Goal: Task Accomplishment & Management: Manage account settings

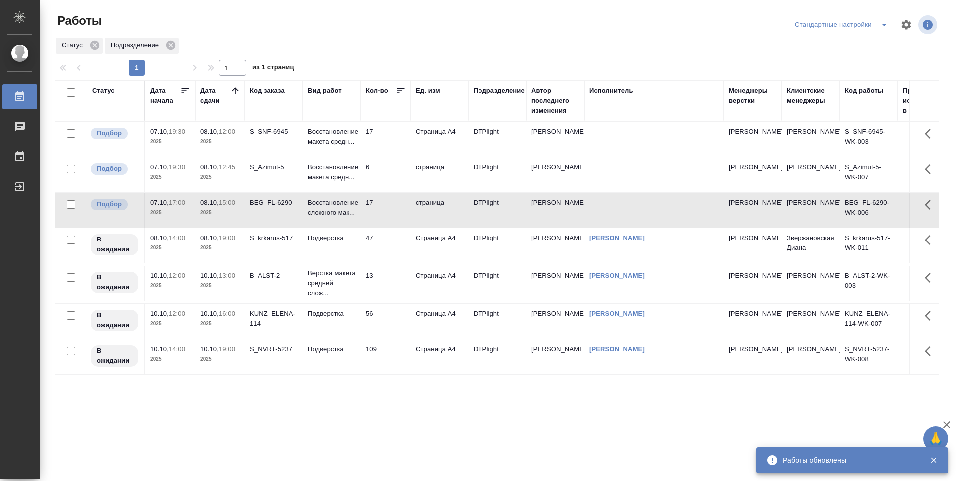
click at [390, 179] on td "6" at bounding box center [386, 174] width 50 height 35
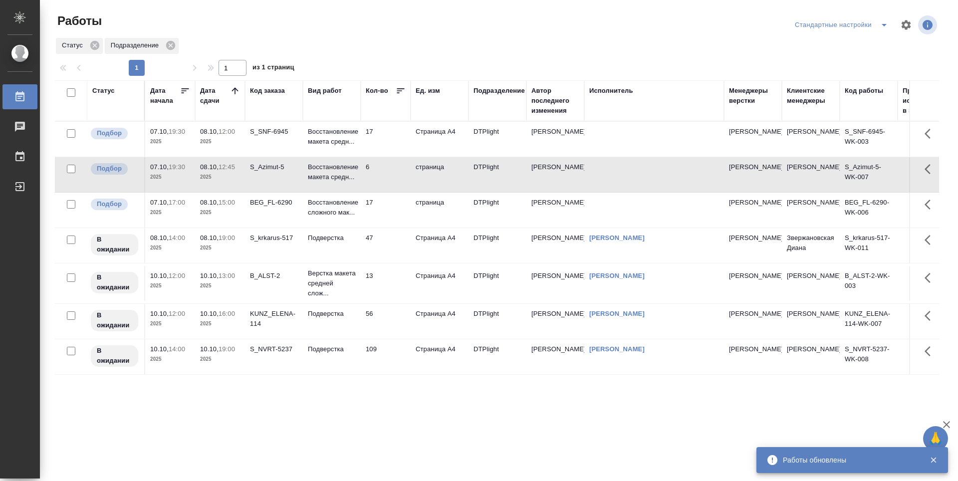
click at [387, 144] on td "17" at bounding box center [386, 139] width 50 height 35
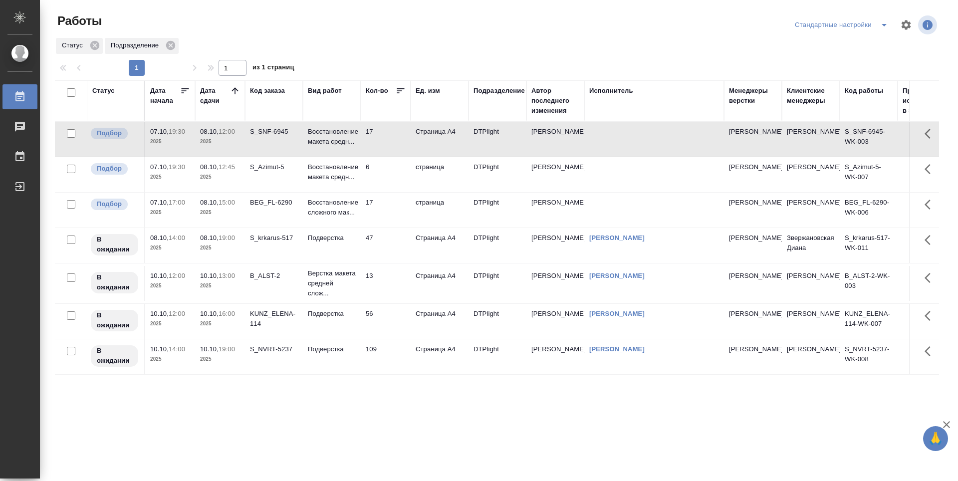
click at [385, 145] on td "17" at bounding box center [386, 139] width 50 height 35
click at [394, 179] on td "6" at bounding box center [386, 174] width 50 height 35
click at [394, 180] on td "6" at bounding box center [386, 174] width 50 height 35
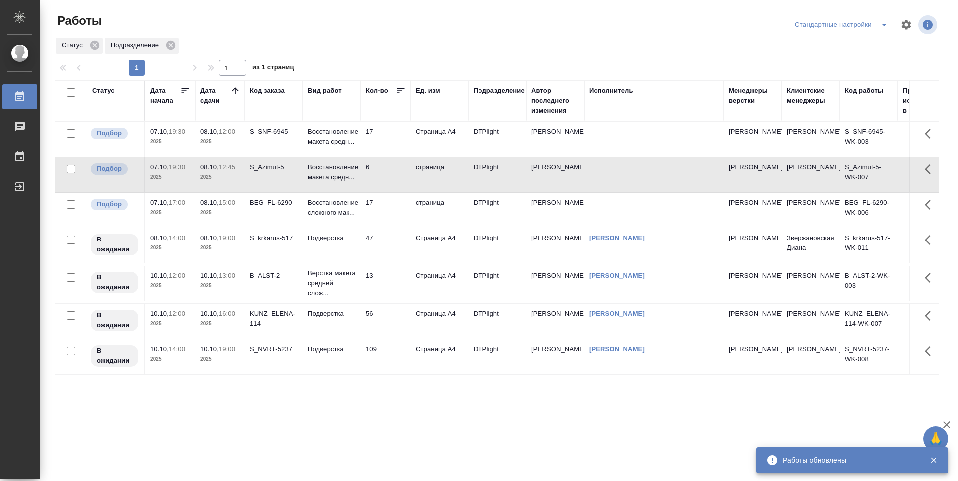
click at [384, 170] on td "6" at bounding box center [386, 174] width 50 height 35
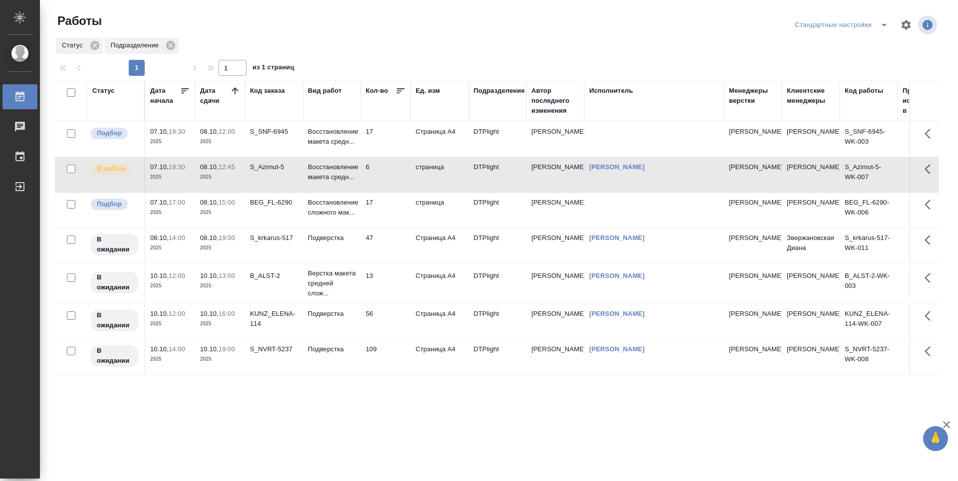
click at [237, 88] on icon at bounding box center [235, 91] width 10 height 10
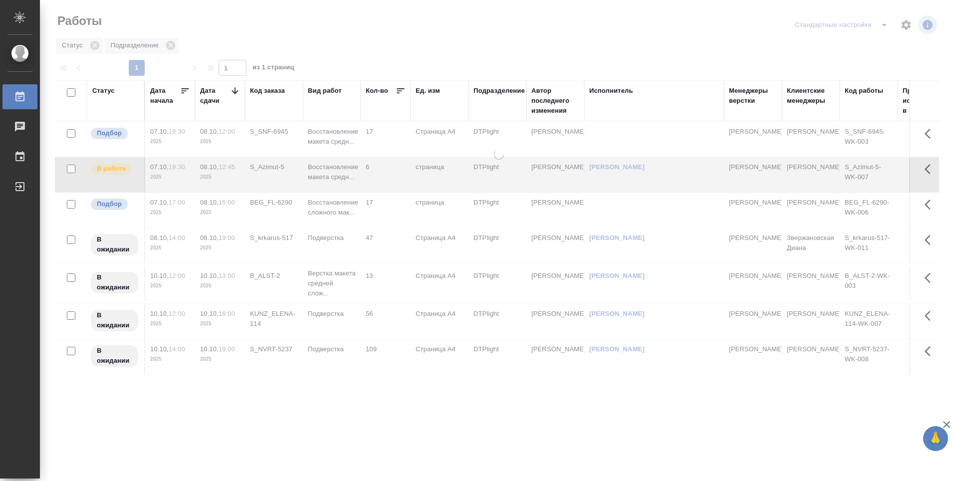
click at [237, 88] on icon at bounding box center [235, 91] width 10 height 10
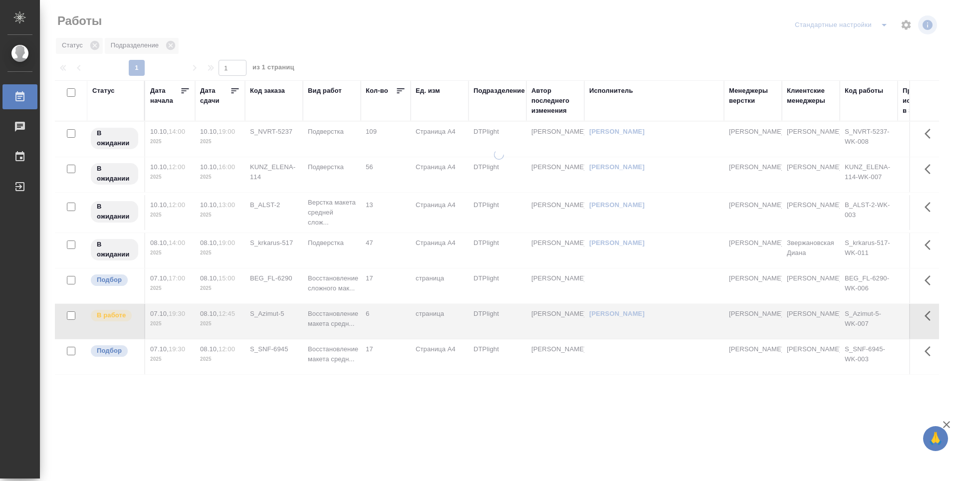
click at [237, 90] on icon at bounding box center [235, 91] width 10 height 10
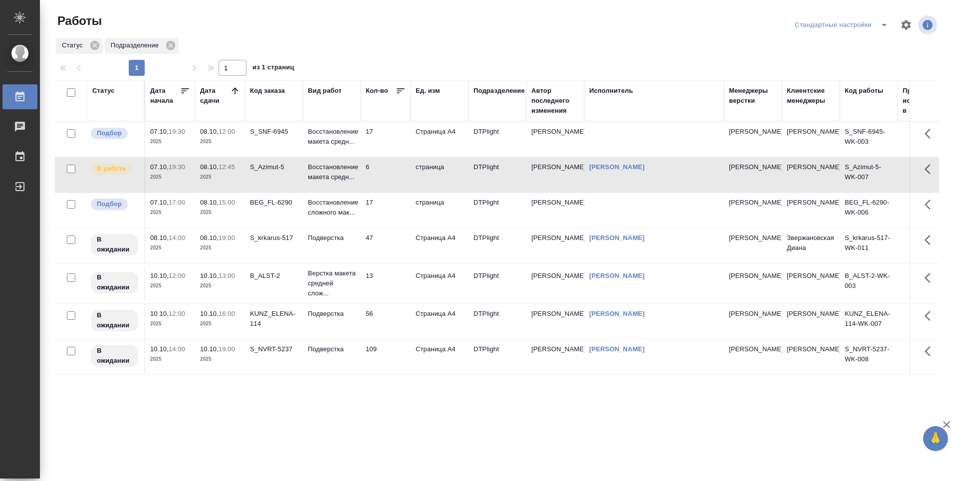
click at [404, 220] on td "17" at bounding box center [386, 210] width 50 height 35
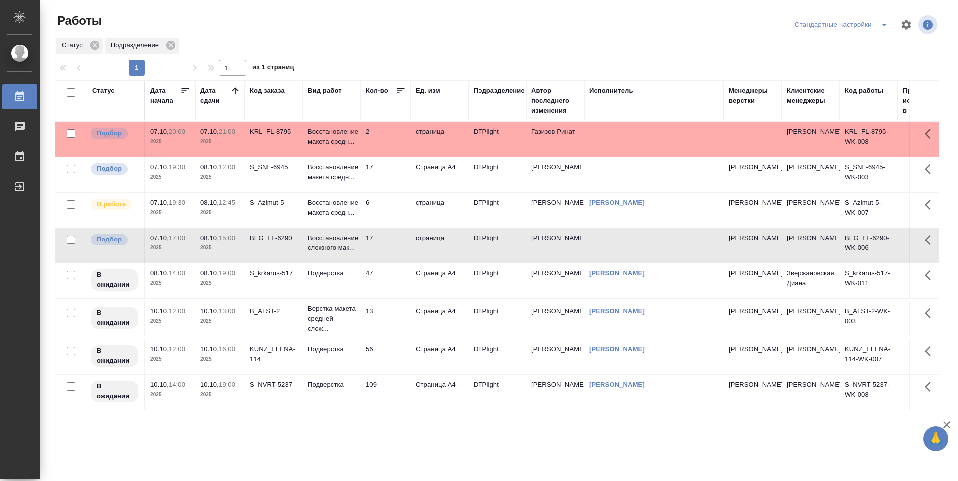
click at [396, 141] on td "2" at bounding box center [386, 139] width 50 height 35
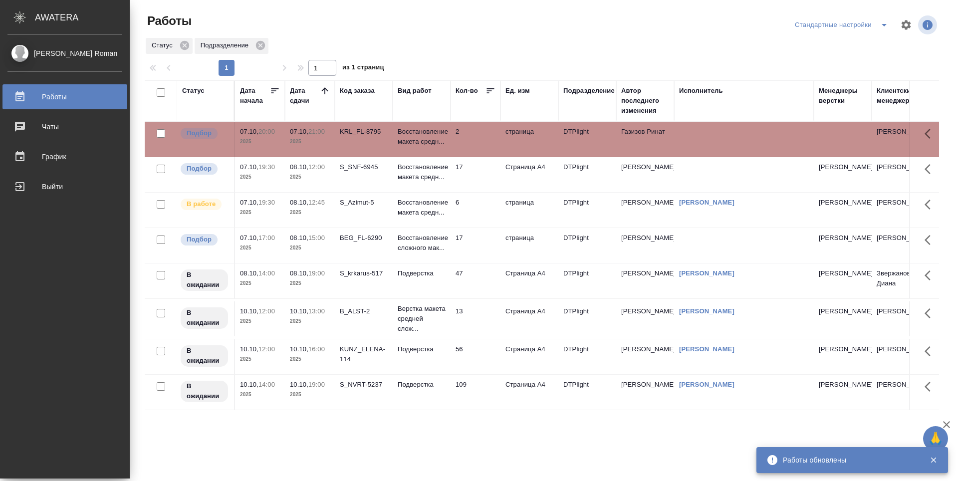
click at [472, 129] on td "2" at bounding box center [475, 139] width 50 height 35
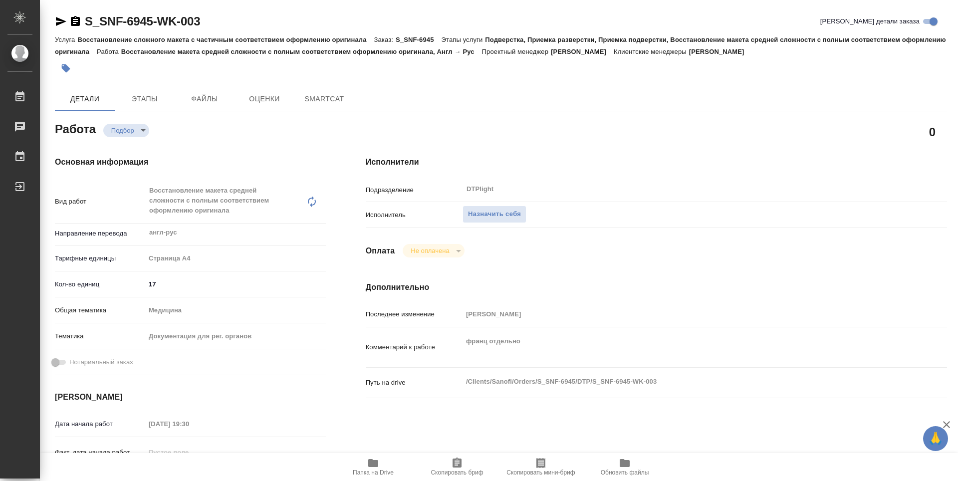
type textarea "x"
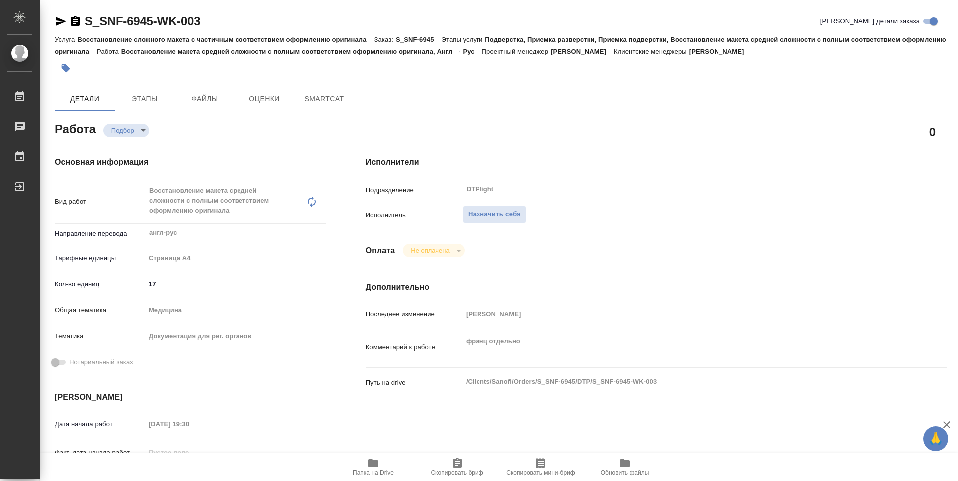
type textarea "x"
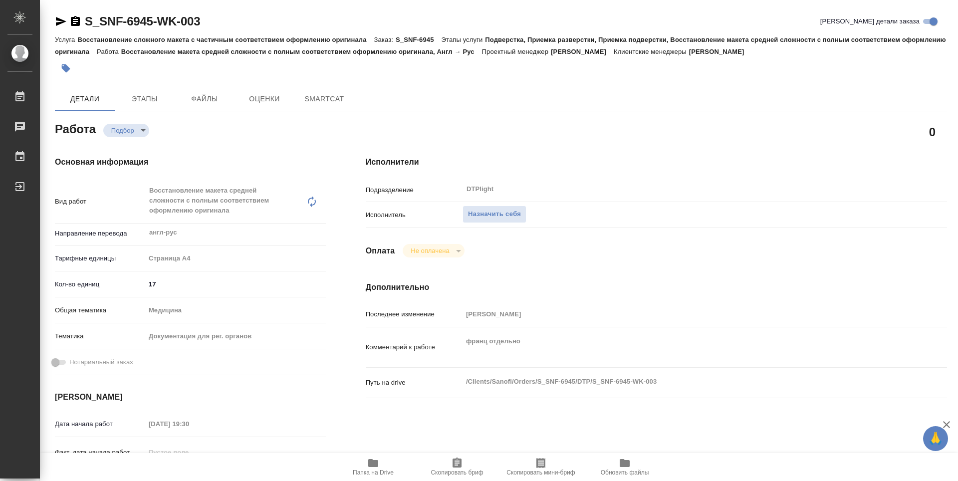
type textarea "x"
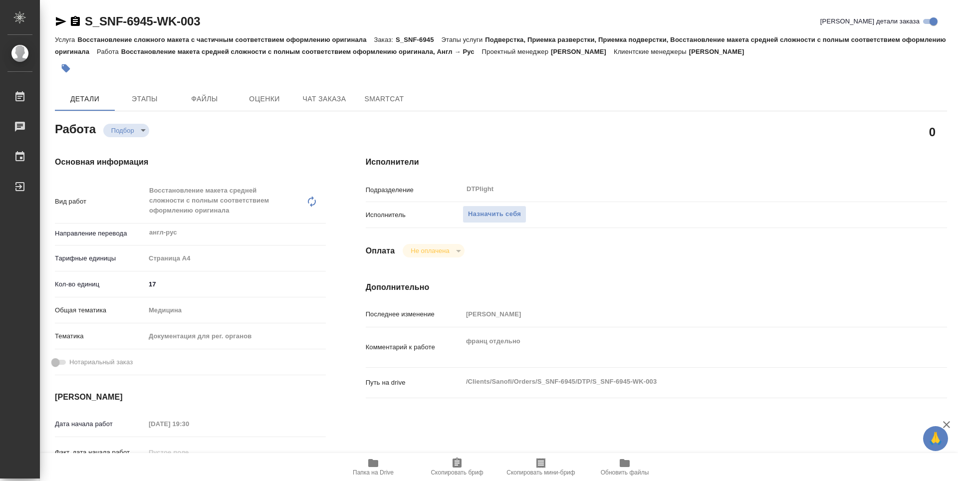
click at [374, 464] on icon "button" at bounding box center [373, 463] width 10 height 8
type textarea "x"
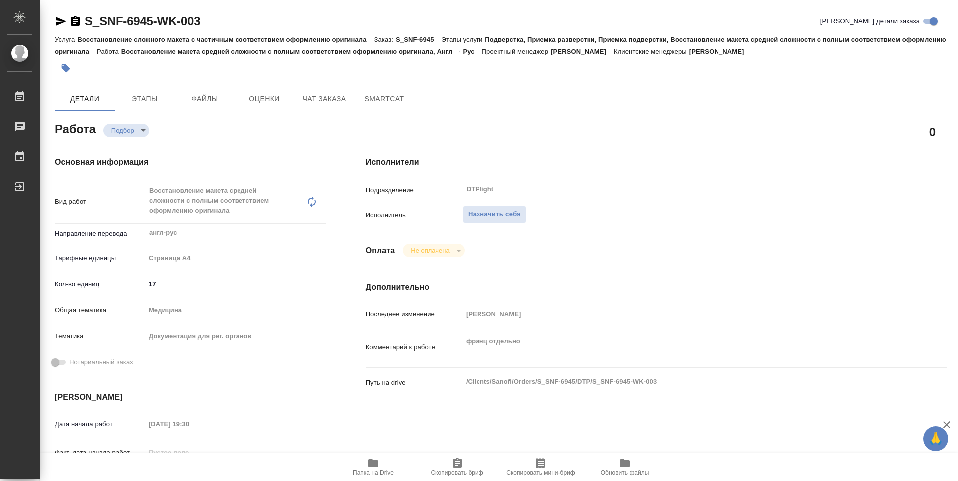
type textarea "x"
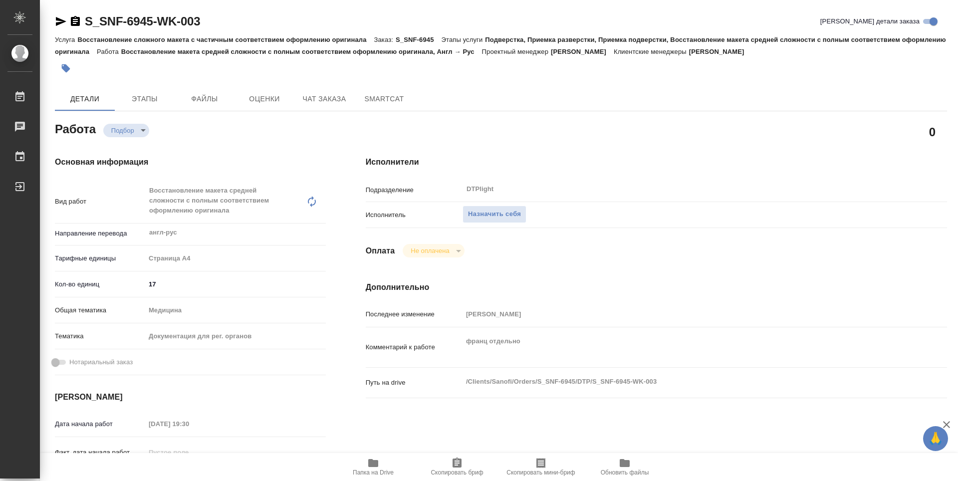
type textarea "x"
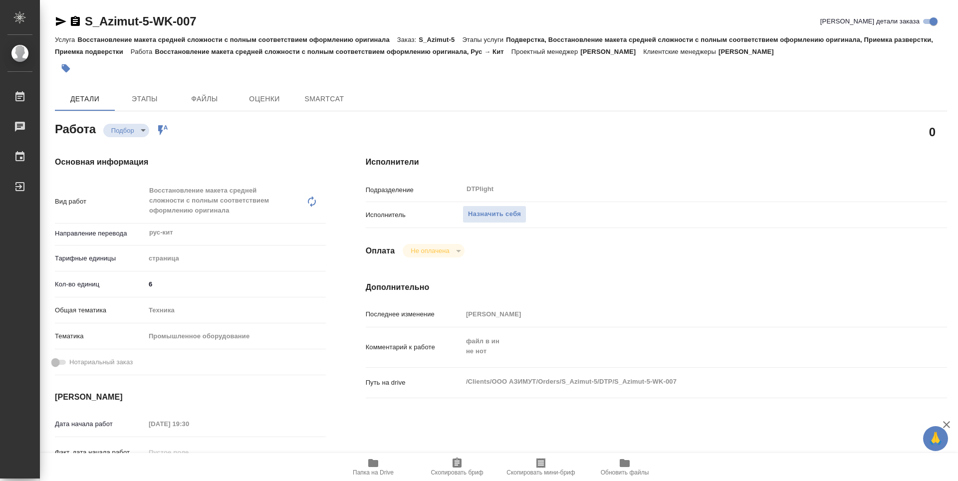
type textarea "x"
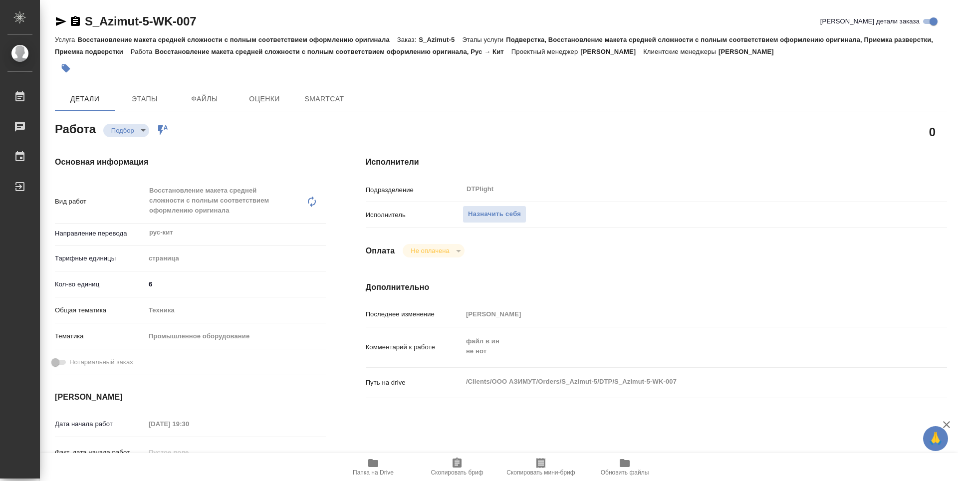
type textarea "x"
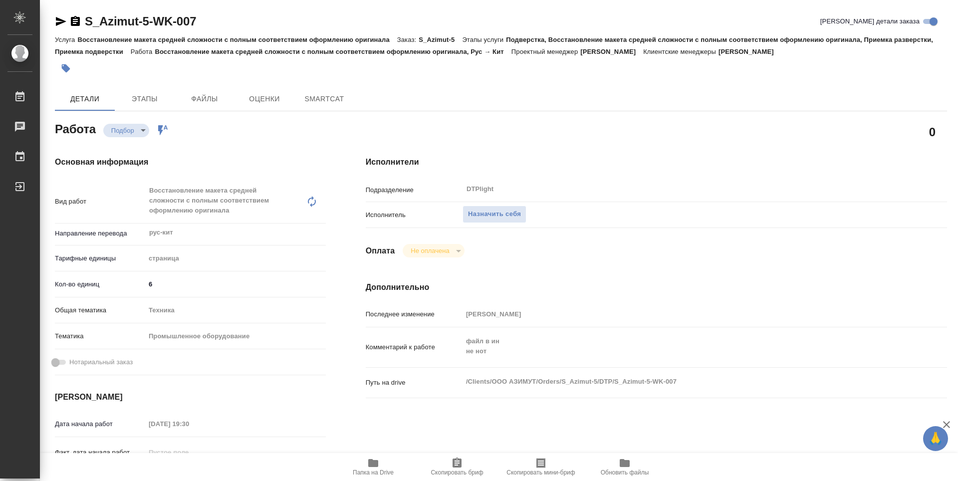
type textarea "x"
click at [371, 469] on span "Папка на Drive" at bounding box center [373, 472] width 41 height 7
type textarea "x"
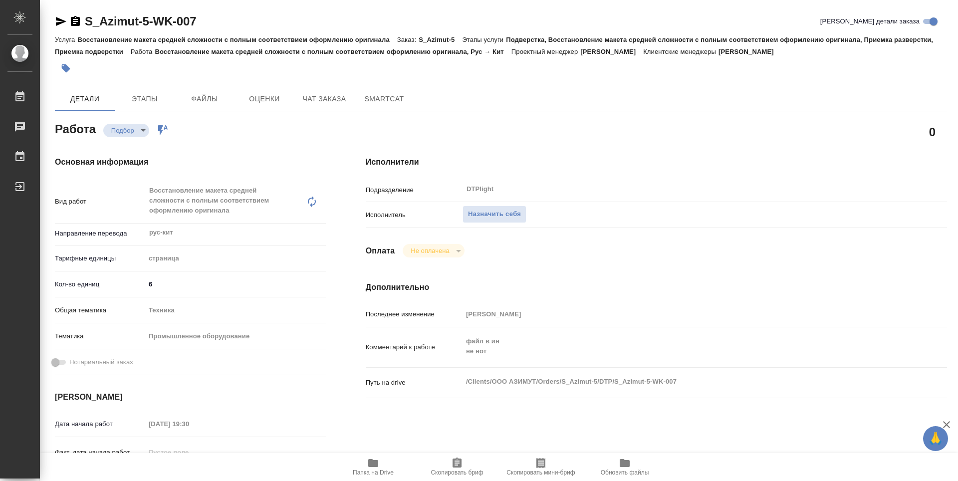
type textarea "x"
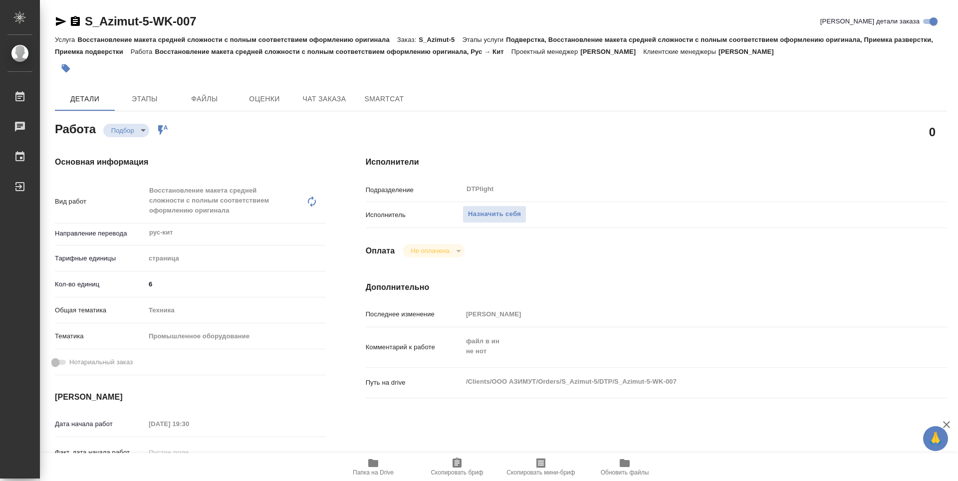
type textarea "x"
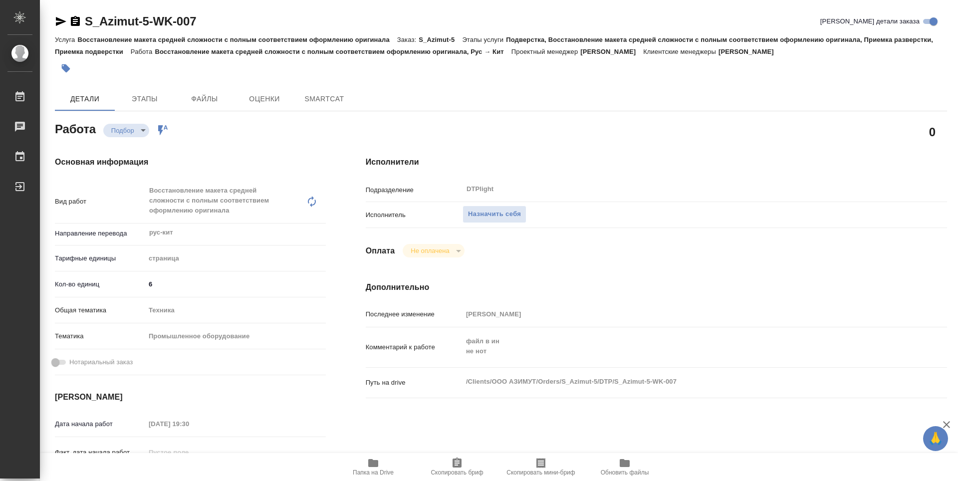
type textarea "x"
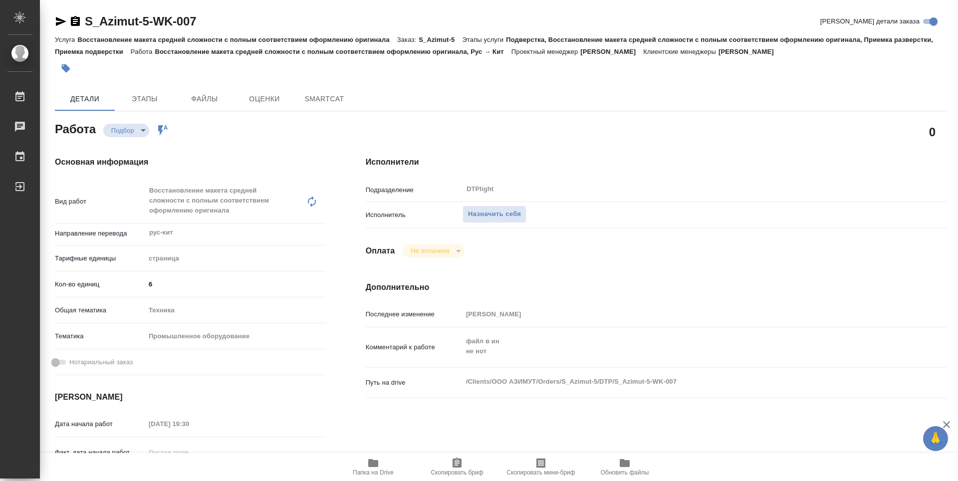
type textarea "x"
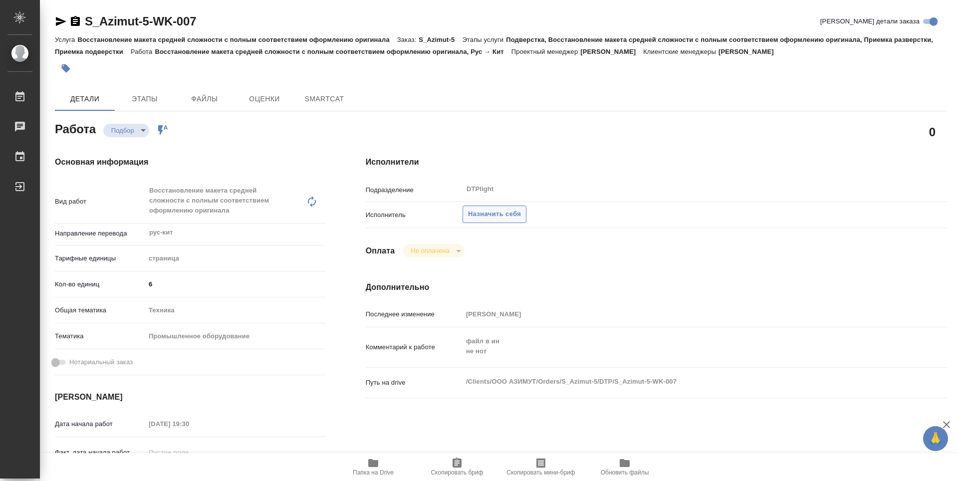
type textarea "x"
click at [490, 218] on span "Назначить себя" at bounding box center [494, 213] width 53 height 11
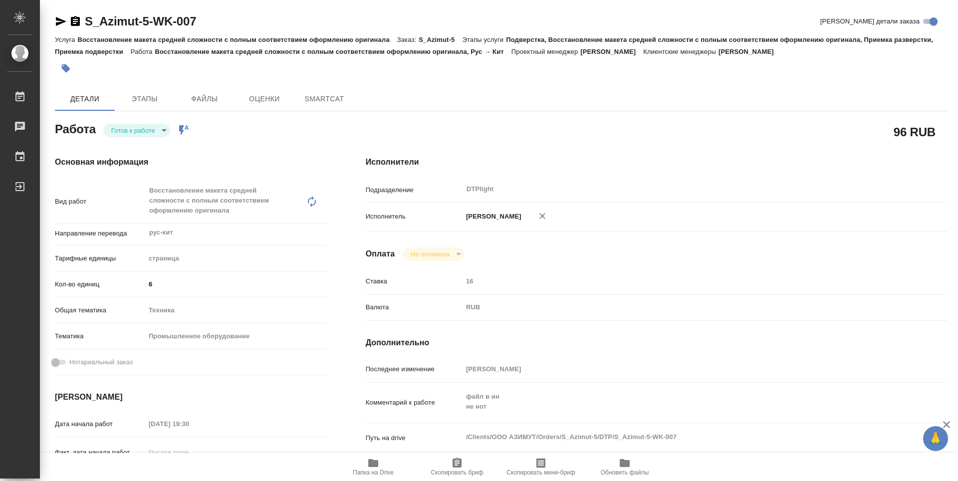
type textarea "x"
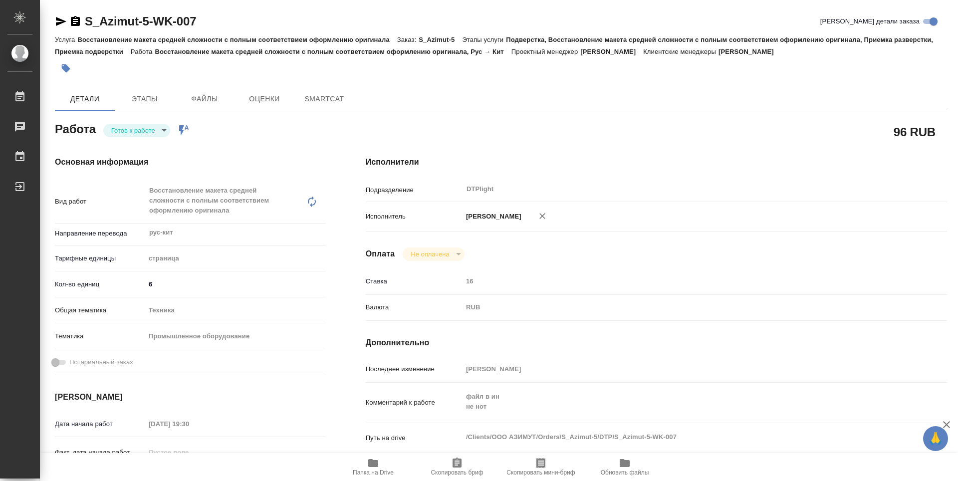
type textarea "x"
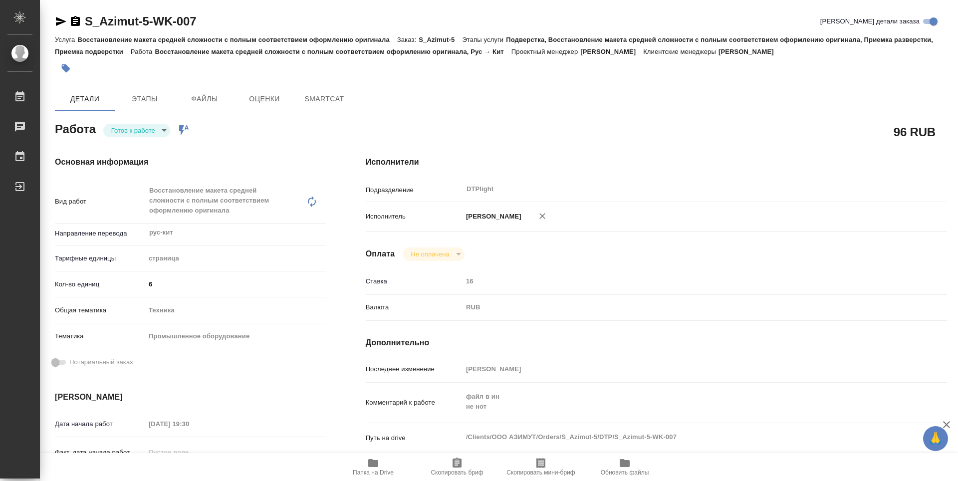
type textarea "x"
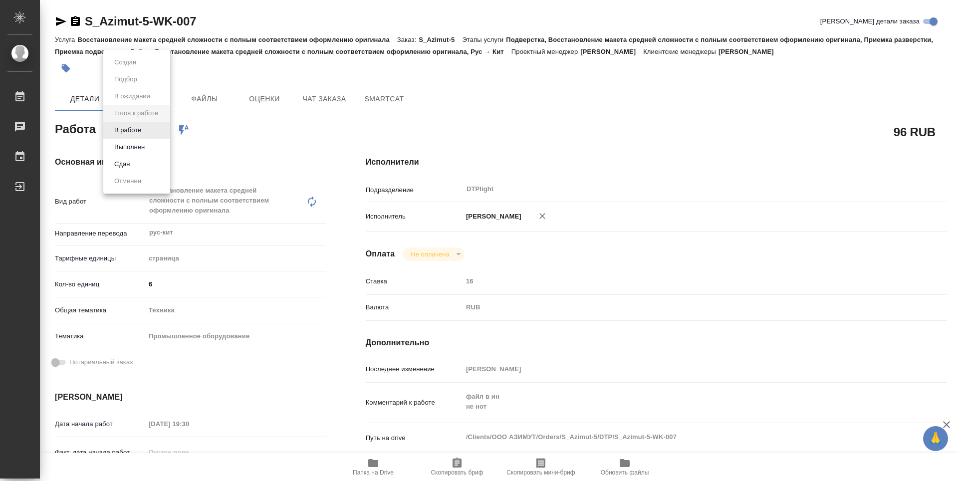
click at [166, 131] on body "🙏 .cls-1 fill:#fff; AWATERA Guselnikov Roman Работы Чаты График Выйти S_Azimut-…" at bounding box center [479, 240] width 958 height 481
type textarea "x"
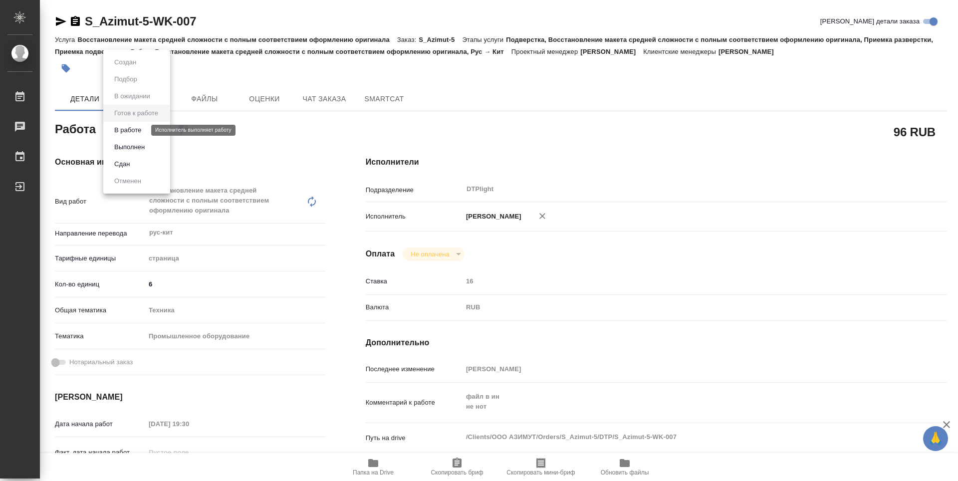
type textarea "x"
click at [143, 133] on button "В работе" at bounding box center [127, 130] width 33 height 11
type textarea "x"
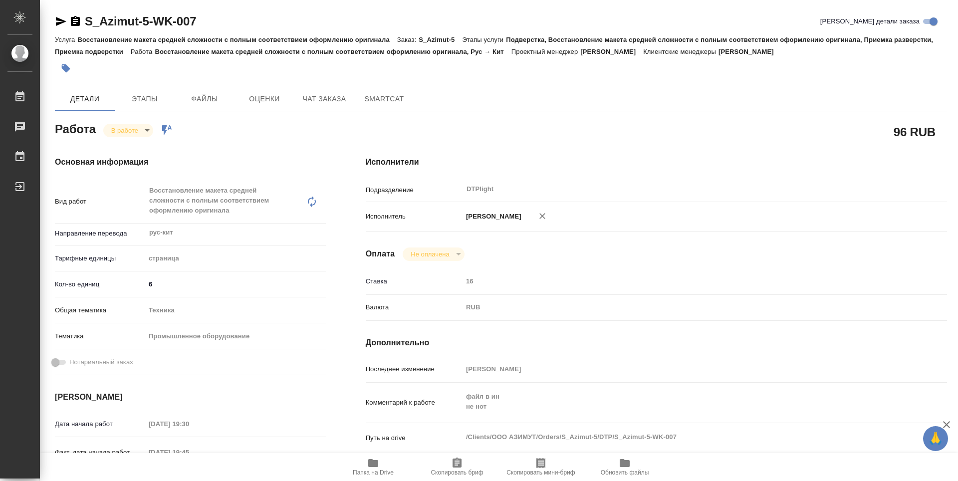
type textarea "x"
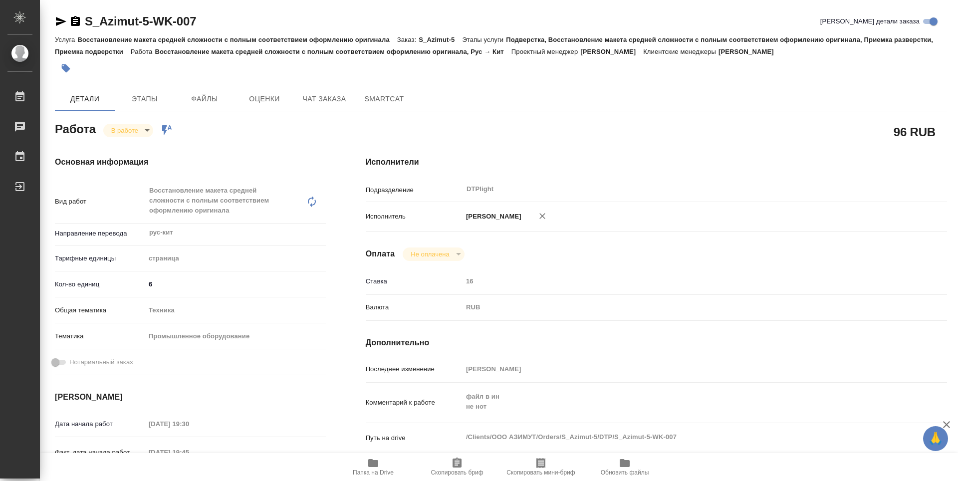
type textarea "x"
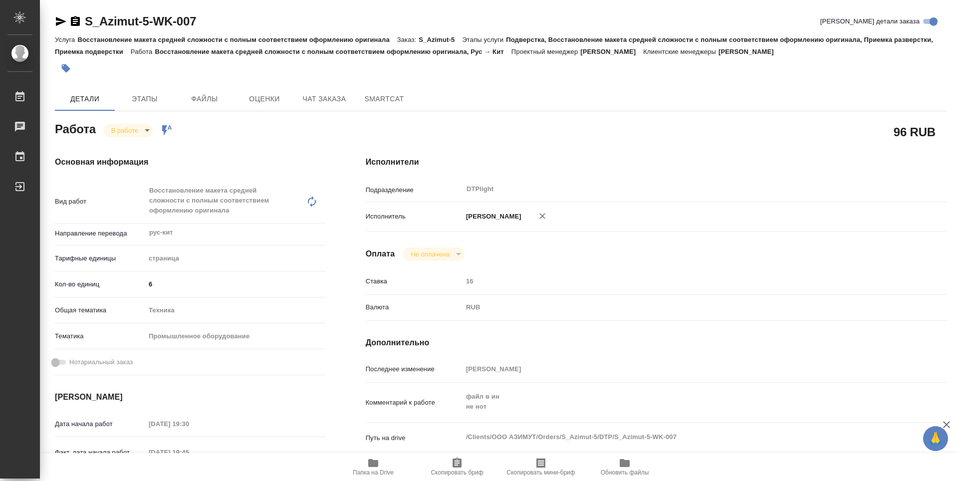
type textarea "x"
click at [77, 22] on icon "button" at bounding box center [75, 21] width 9 height 10
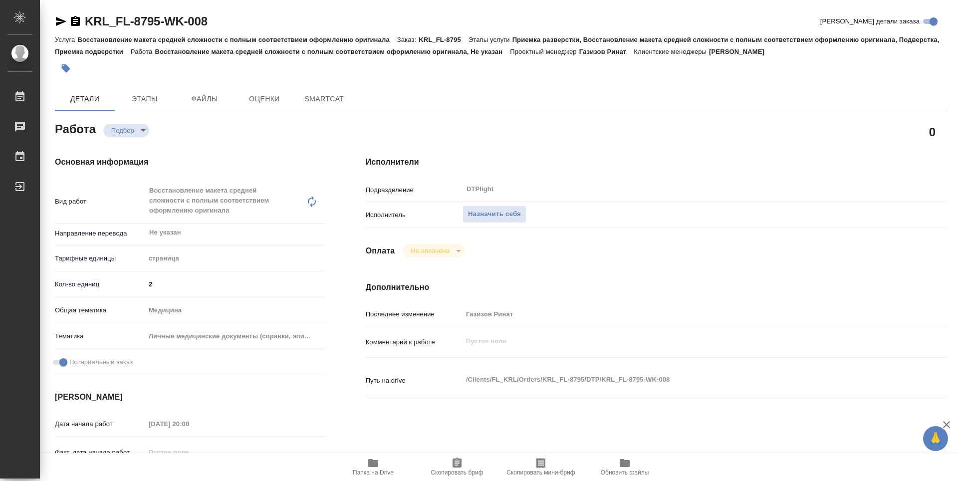
type textarea "x"
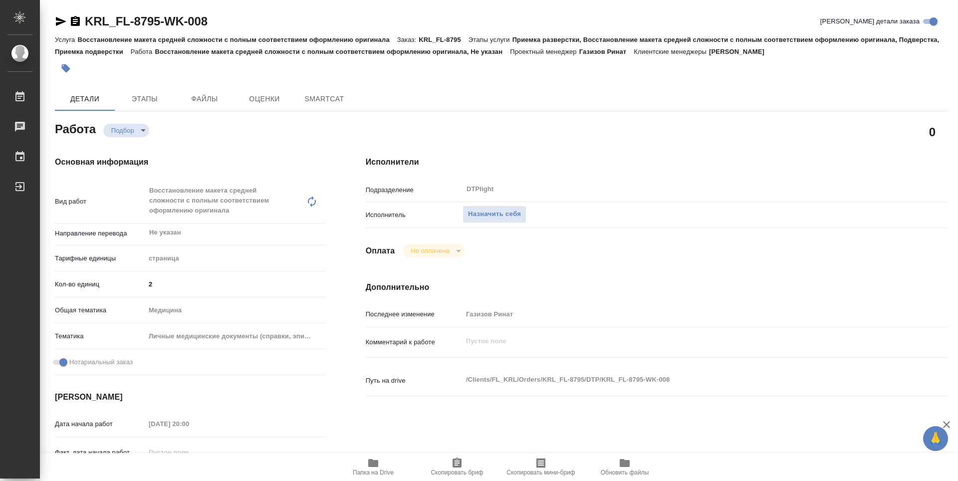
type textarea "x"
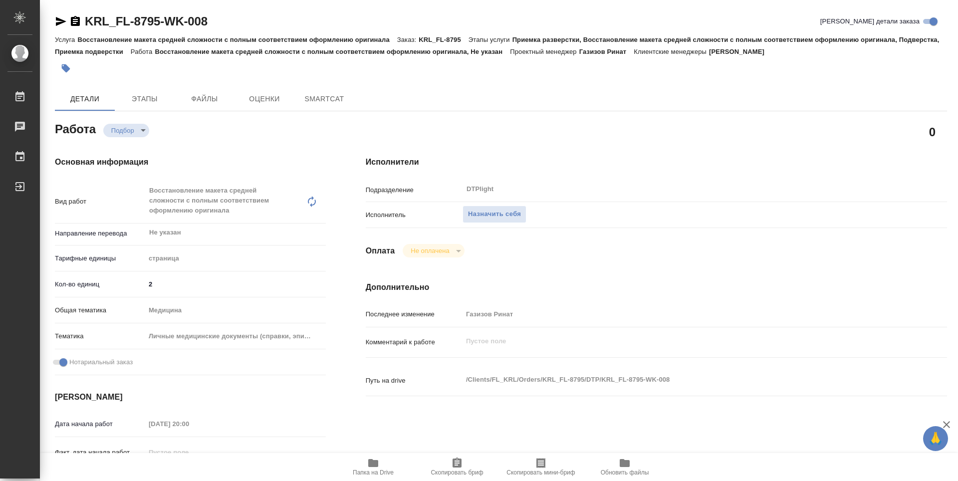
type textarea "x"
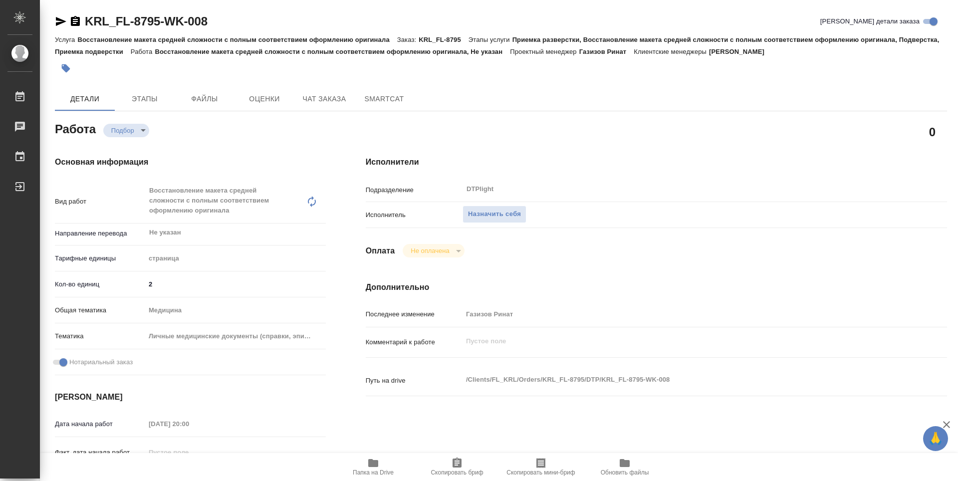
type textarea "x"
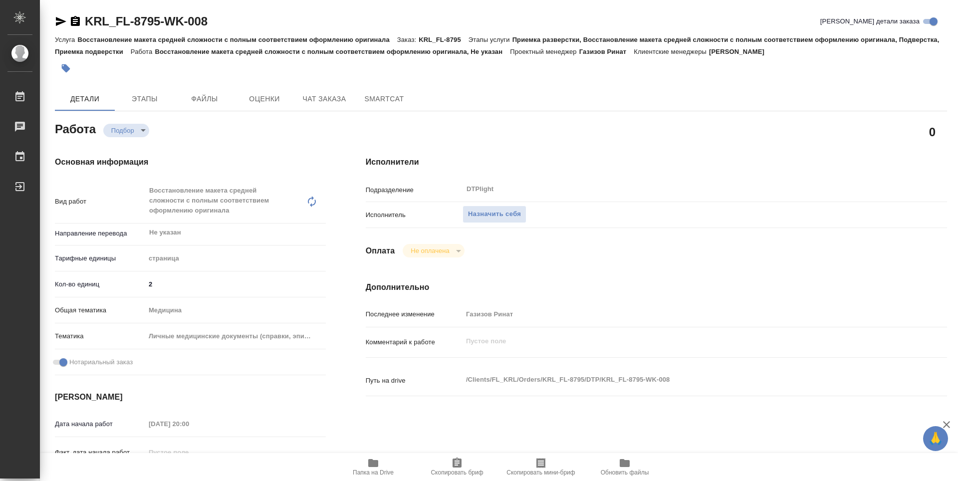
type textarea "x"
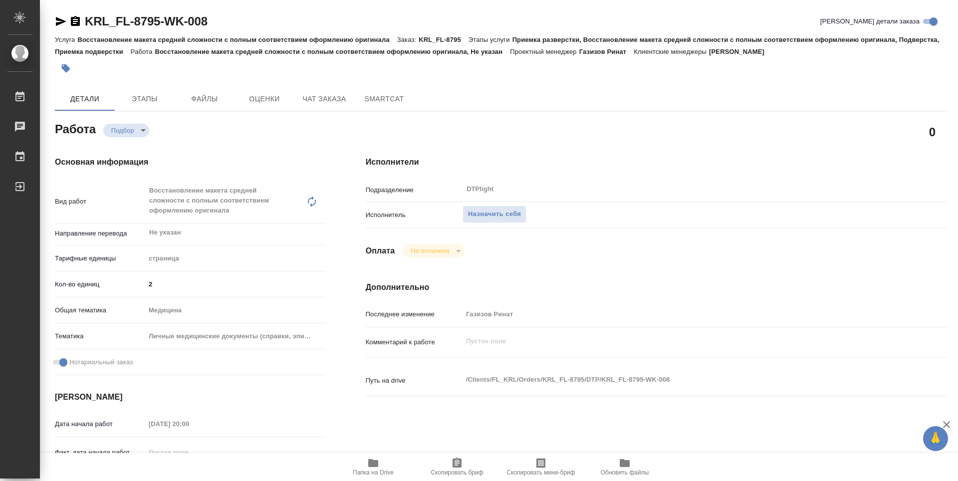
type textarea "x"
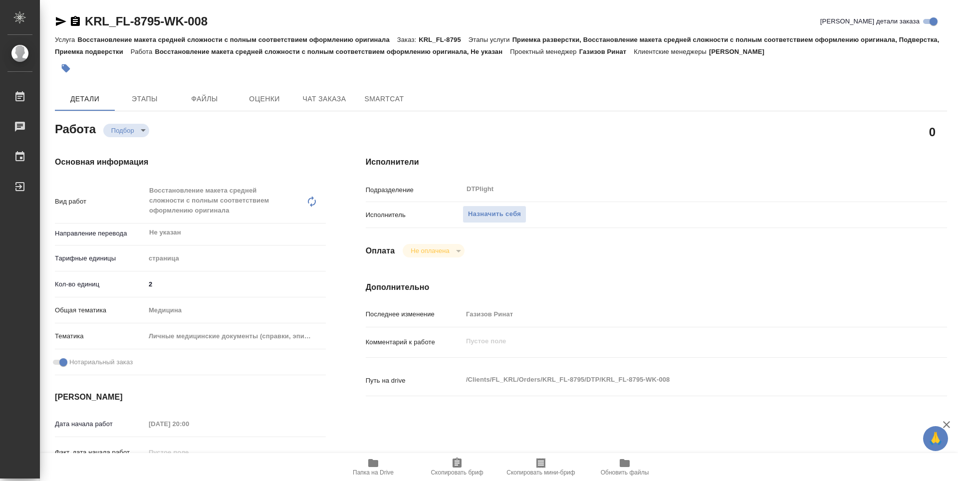
type textarea "x"
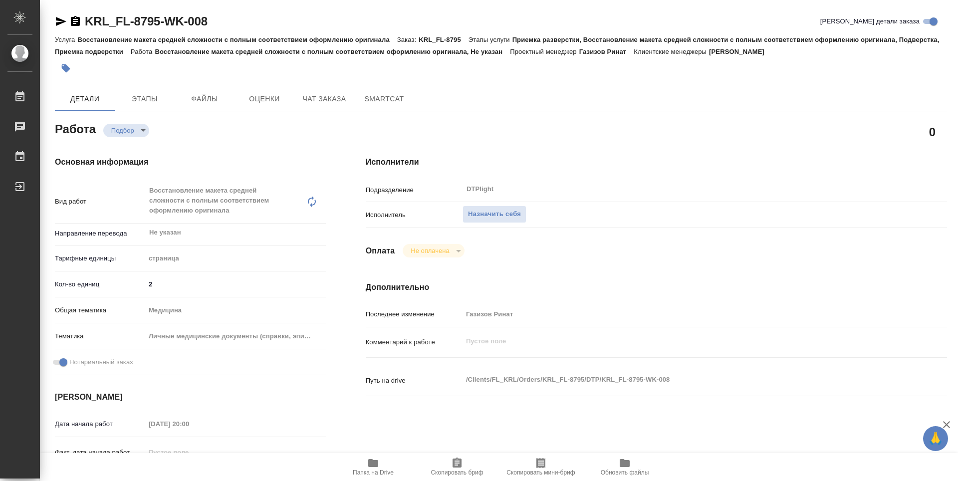
click at [375, 466] on icon "button" at bounding box center [373, 463] width 10 height 8
